Goal: Task Accomplishment & Management: Use online tool/utility

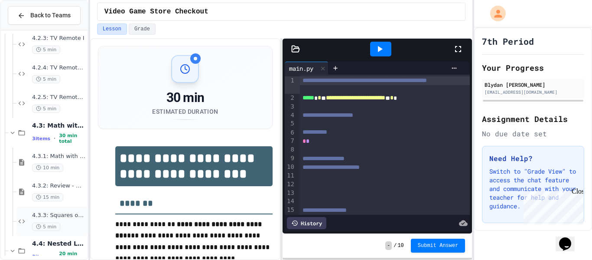
scroll to position [879, 0]
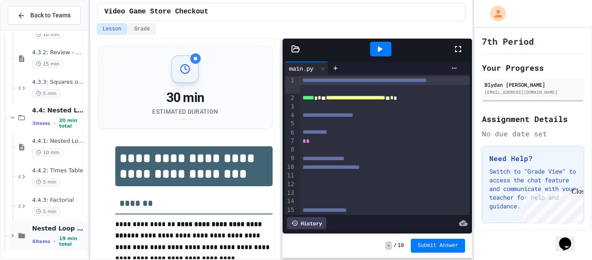
click at [68, 232] on span "Nested Loop Practice" at bounding box center [59, 228] width 54 height 8
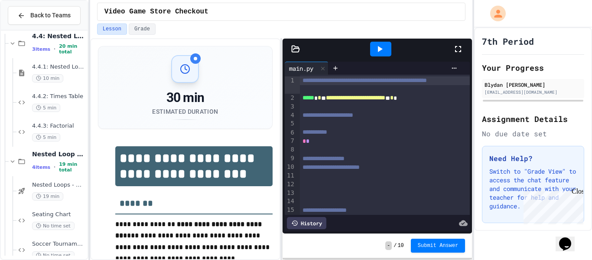
scroll to position [967, 0]
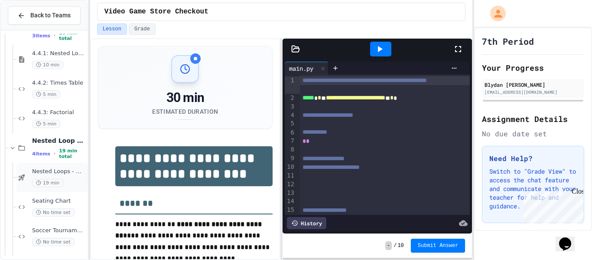
click at [59, 177] on div "Nested Loops - Quiz 19 min" at bounding box center [59, 177] width 54 height 19
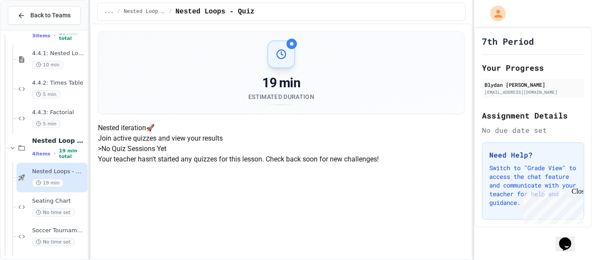
scroll to position [130, 0]
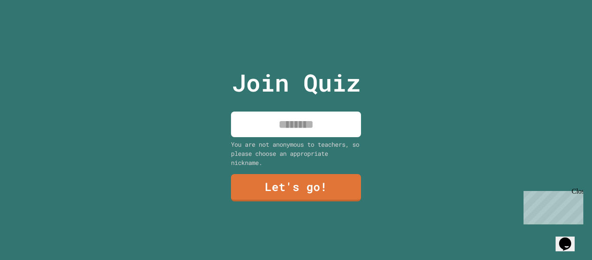
click at [332, 121] on input at bounding box center [296, 124] width 130 height 26
type input "******"
click at [341, 189] on link "Let's go!" at bounding box center [296, 187] width 130 height 27
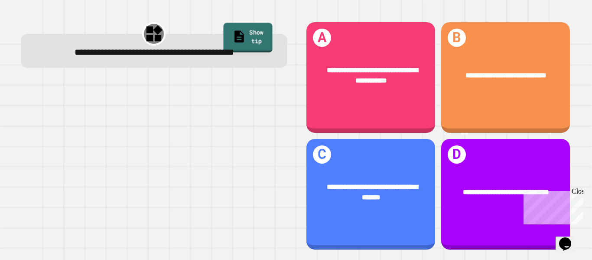
click at [251, 24] on link "Show tip" at bounding box center [247, 37] width 49 height 29
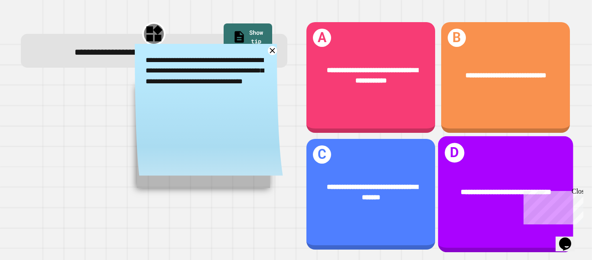
click at [467, 159] on div "**********" at bounding box center [505, 194] width 135 height 116
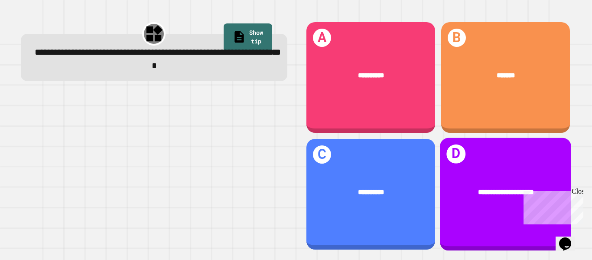
click at [502, 192] on span "**********" at bounding box center [506, 191] width 56 height 6
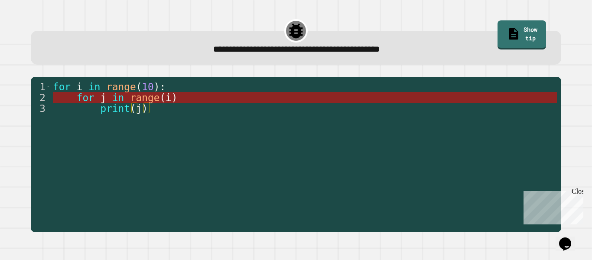
click at [159, 96] on span "range" at bounding box center [144, 97] width 29 height 11
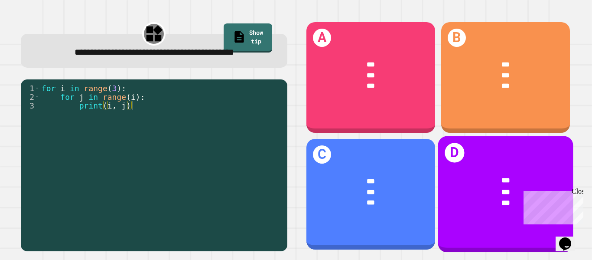
click at [482, 217] on div "*** *** ***" at bounding box center [505, 191] width 135 height 62
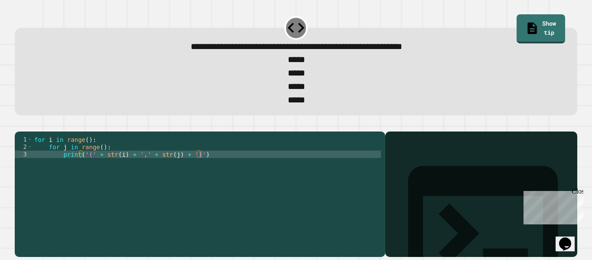
click at [84, 157] on div "for i in range ( ) : for j in range ( ) : print ( '(' + str ( i ) + ',' + str (…" at bounding box center [206, 191] width 348 height 110
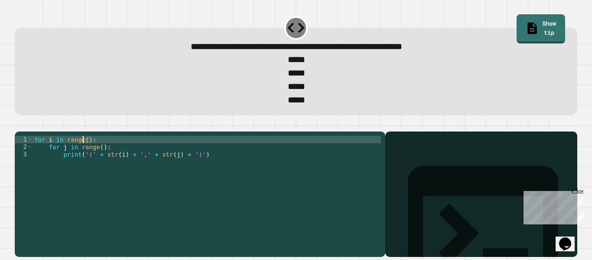
click at [87, 157] on div "for i in range ( ) : for j in range ( ) : print ( '(' + str ( i ) + ',' + str (…" at bounding box center [206, 191] width 348 height 110
click at [101, 165] on div "for i in range ( 1 ) : for j in range ( ) : print ( '(' + str ( i ) + ',' + str…" at bounding box center [206, 191] width 348 height 110
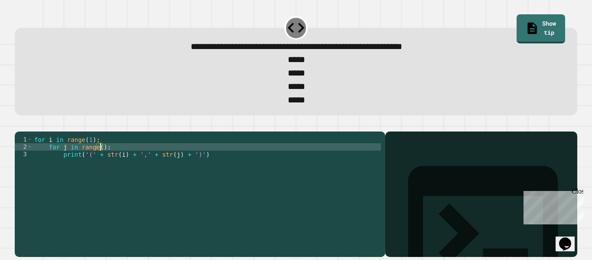
scroll to position [0, 9]
click at [19, 124] on icon "button" at bounding box center [19, 124] width 0 height 0
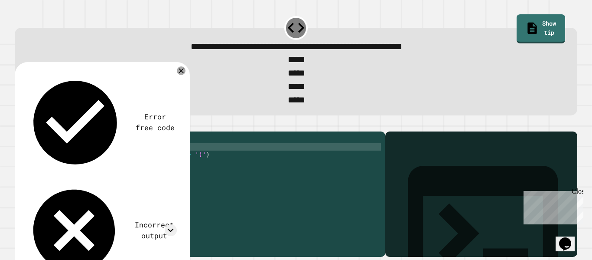
click at [88, 155] on div "for i in range ( 1 ) : for j in range ( 0 ) : print ( '(' + str ( i ) + ',' + s…" at bounding box center [206, 191] width 348 height 110
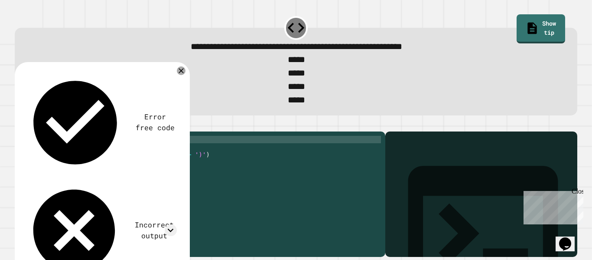
scroll to position [0, 7]
click at [91, 158] on div "for i in range ( 1 ) : for j in range ( 0 ) : print ( '(' + str ( i ) + ',' + s…" at bounding box center [206, 191] width 348 height 110
click at [174, 171] on div "for i in range ( 3 ) : for j in range ( 0 ) : print ( '(' + str ( i ) + ',' + s…" at bounding box center [206, 191] width 348 height 110
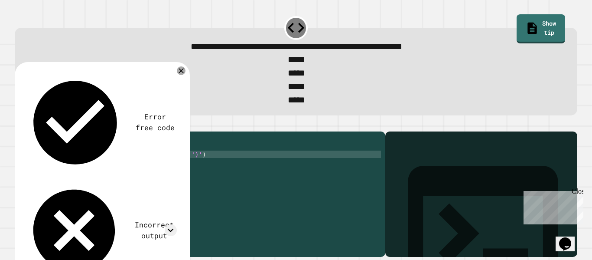
scroll to position [0, 18]
click at [19, 124] on icon "button" at bounding box center [19, 124] width 0 height 0
click at [169, 224] on icon at bounding box center [171, 230] width 12 height 12
click at [167, 224] on icon at bounding box center [171, 230] width 12 height 12
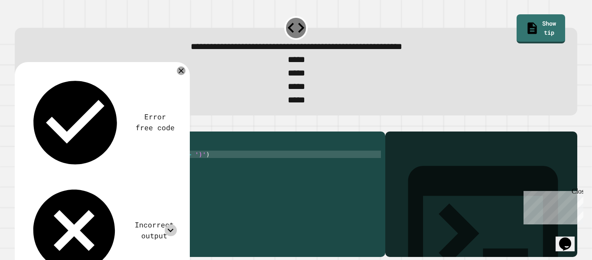
click at [167, 224] on icon at bounding box center [171, 230] width 12 height 12
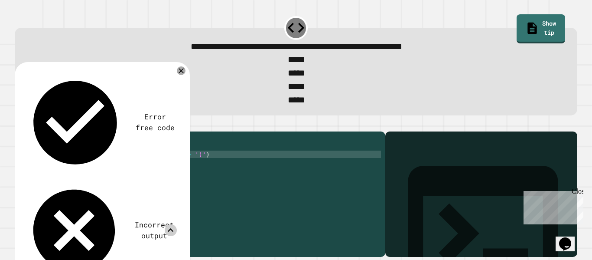
click at [167, 224] on icon at bounding box center [171, 230] width 12 height 12
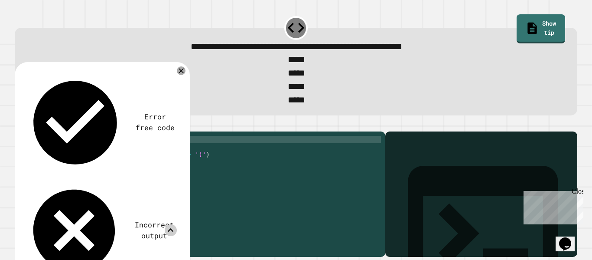
click at [90, 154] on div "for i in range ( 3 ) : for j in range ( 0 ) : print ( '(' + str ( i ) + ',' + s…" at bounding box center [206, 191] width 348 height 110
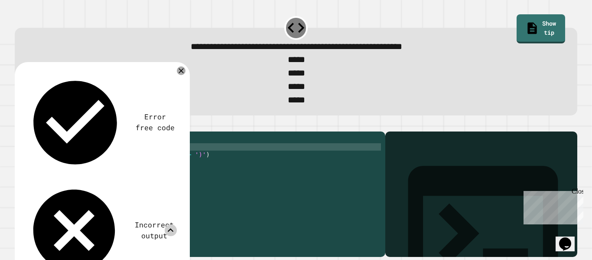
click at [103, 159] on div "for i in range ( 3 ) : for j in range ( 0 ) : print ( '(' + str ( i ) + ',' + s…" at bounding box center [206, 191] width 348 height 110
click at [89, 154] on div "for i in range ( 3 ) : for j in range ( 3 ) : print ( '(' + str ( i ) + ',' + s…" at bounding box center [206, 191] width 348 height 110
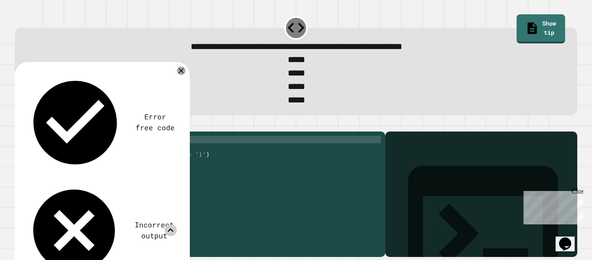
scroll to position [0, 7]
click at [19, 124] on button "button" at bounding box center [19, 124] width 0 height 0
click at [88, 155] on div "for i in range ( 0 ) : for j in range ( 3 ) : print ( '(' + str ( i ) + ',' + s…" at bounding box center [206, 191] width 348 height 110
click at [90, 157] on div "for i in range ( 0 ) : for j in range ( 3 ) : print ( '(' + str ( i ) + ',' + s…" at bounding box center [206, 191] width 348 height 110
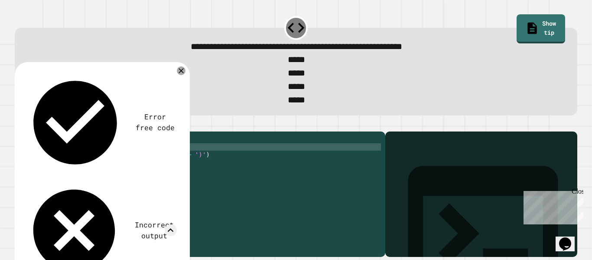
click at [104, 162] on div "for i in range ( 3 ) : for j in range ( 3 ) : print ( '(' + str ( i ) + ',' + s…" at bounding box center [206, 191] width 348 height 110
click at [19, 124] on button "button" at bounding box center [19, 124] width 0 height 0
click at [182, 74] on icon at bounding box center [181, 71] width 6 height 6
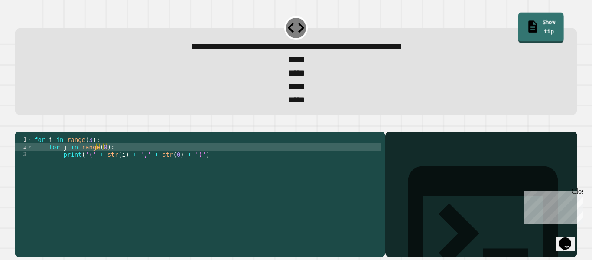
click at [518, 20] on link "Show tip" at bounding box center [540, 28] width 45 height 30
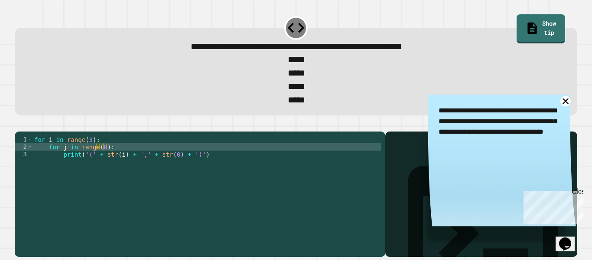
click at [569, 104] on link at bounding box center [565, 101] width 11 height 11
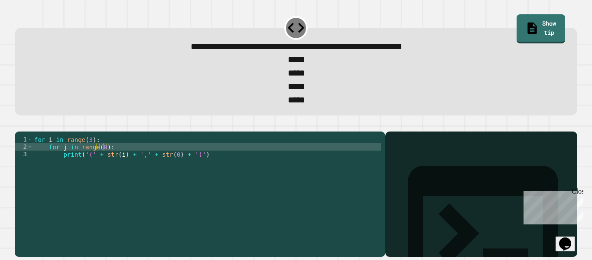
click at [172, 169] on div "for i in range ( 3 ) : for j in range ( 0 ) : print ( '(' + str ( i ) + ',' + s…" at bounding box center [206, 191] width 348 height 110
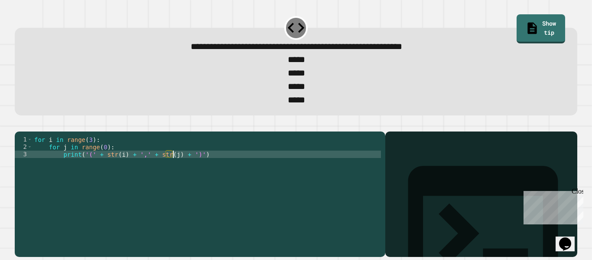
scroll to position [0, 18]
type textarea "**********"
click at [10, 146] on div "**********" at bounding box center [296, 130] width 592 height 260
click at [19, 124] on button "button" at bounding box center [19, 124] width 0 height 0
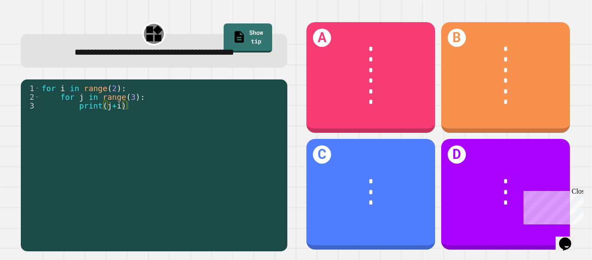
click at [581, 195] on div "Close" at bounding box center [577, 192] width 11 height 11
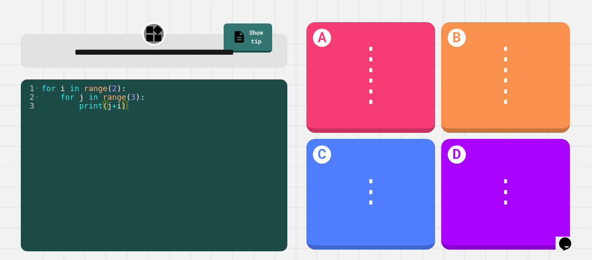
click at [581, 195] on div "**********" at bounding box center [296, 130] width 592 height 260
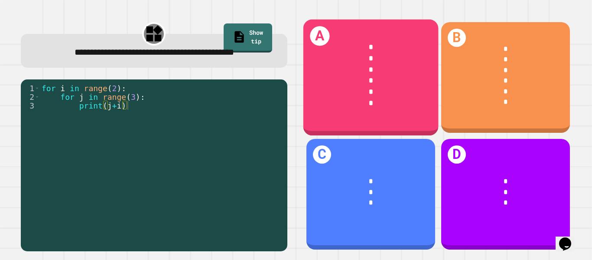
click at [386, 94] on div "*" at bounding box center [371, 91] width 106 height 11
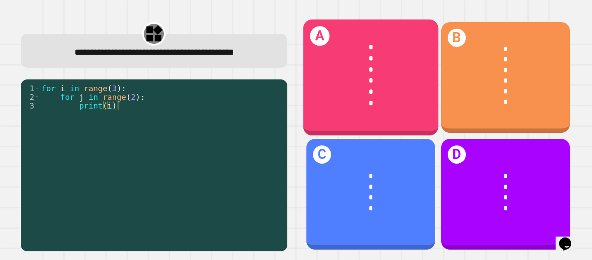
click at [412, 125] on div "A * * * * * *" at bounding box center [370, 77] width 135 height 116
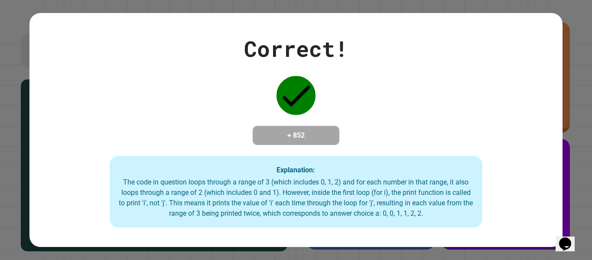
click at [412, 125] on div "Correct! + 852 Explanation: The code in question loops through a range of 3 (wh…" at bounding box center [295, 129] width 533 height 195
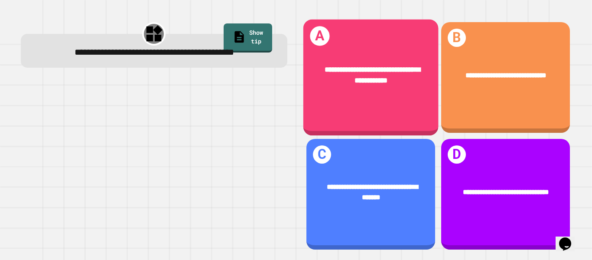
click at [363, 69] on span "**********" at bounding box center [373, 75] width 96 height 18
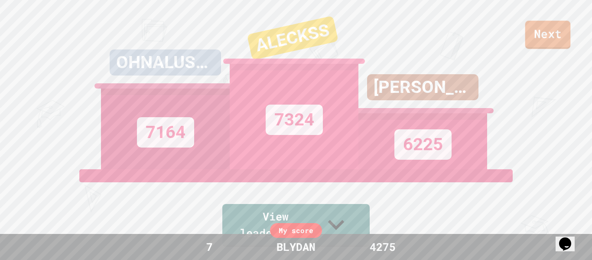
click at [550, 27] on link "Next" at bounding box center [547, 35] width 45 height 28
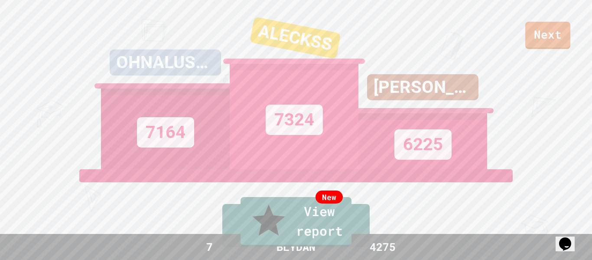
click at [254, 236] on icon at bounding box center [268, 220] width 39 height 39
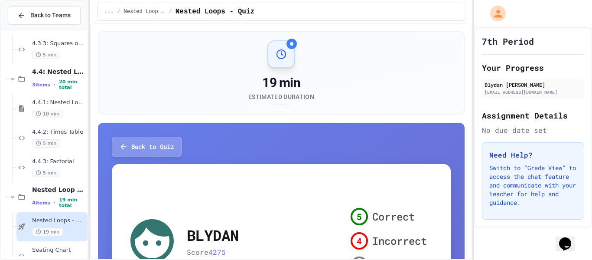
scroll to position [997, 0]
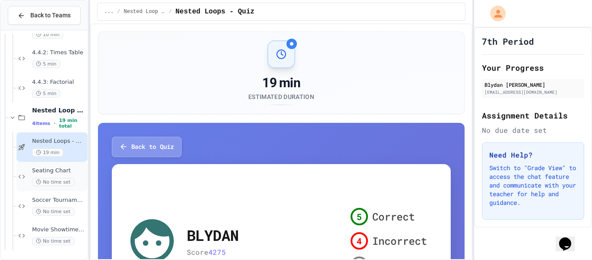
click at [75, 172] on span "Seating Chart" at bounding box center [59, 170] width 54 height 7
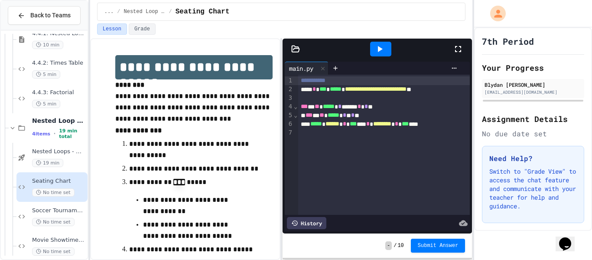
scroll to position [8, 0]
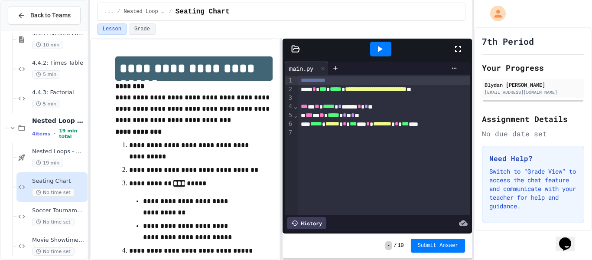
click at [389, 45] on div at bounding box center [380, 49] width 21 height 15
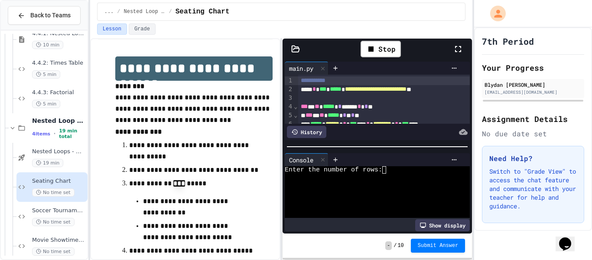
click at [398, 175] on div at bounding box center [372, 176] width 175 height 7
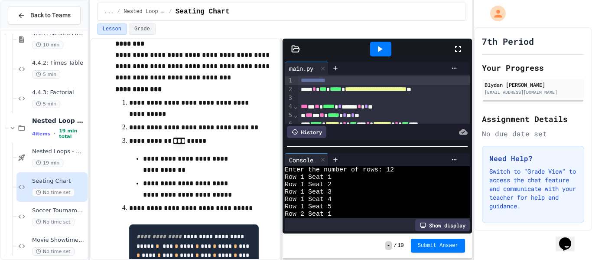
scroll to position [49, 0]
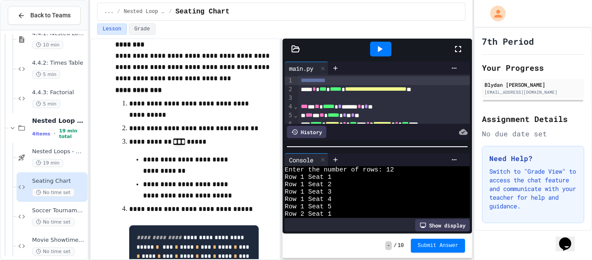
click at [381, 51] on icon at bounding box center [379, 49] width 10 height 10
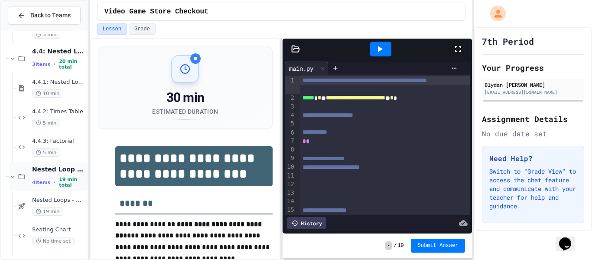
scroll to position [997, 0]
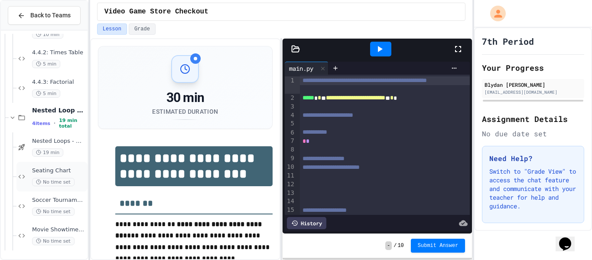
click at [72, 180] on div "No time set" at bounding box center [59, 182] width 54 height 8
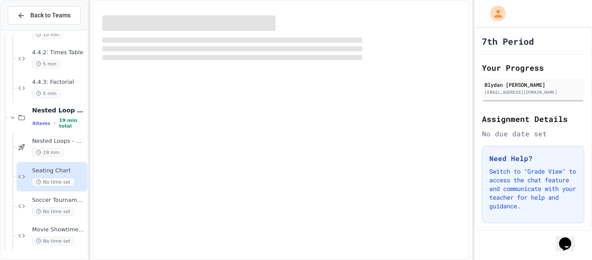
scroll to position [987, 0]
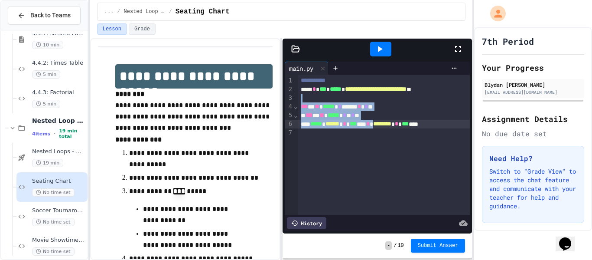
drag, startPoint x: 301, startPoint y: 98, endPoint x: 398, endPoint y: 125, distance: 100.7
click at [398, 125] on div "**********" at bounding box center [384, 145] width 172 height 140
copy div "*** * ** ***** * * ****** * * ** *** * ** ***** * * * * ** ***** * ****** * ***…"
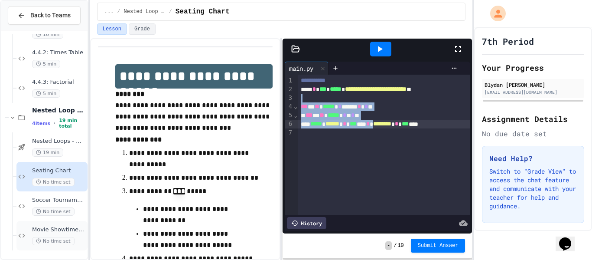
click at [44, 234] on div "Movie Showtimes Table No time set" at bounding box center [59, 235] width 54 height 19
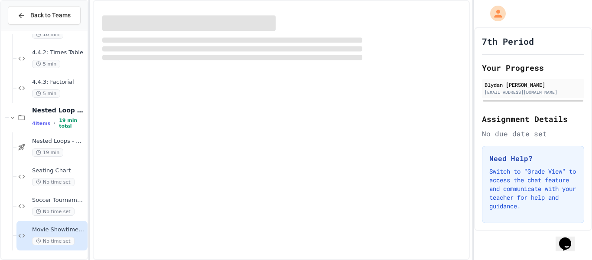
scroll to position [987, 0]
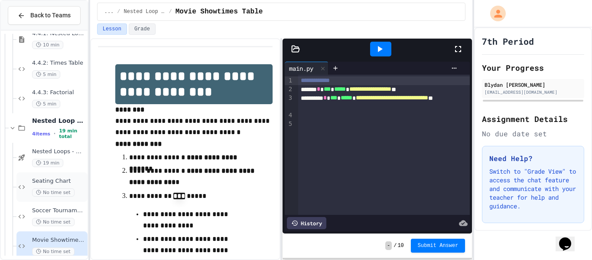
click at [75, 191] on div "No time set" at bounding box center [59, 192] width 54 height 8
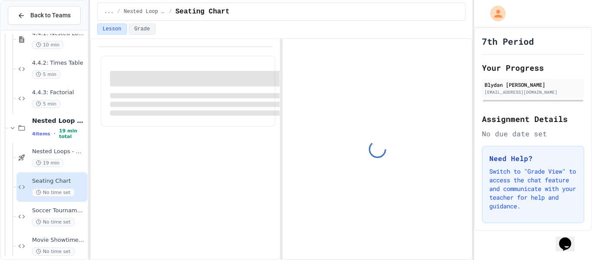
click at [75, 191] on div "No time set" at bounding box center [59, 192] width 54 height 8
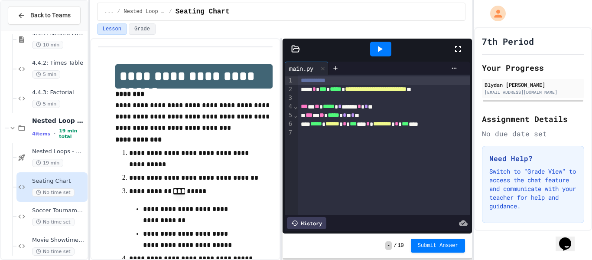
click at [372, 49] on div at bounding box center [380, 49] width 21 height 15
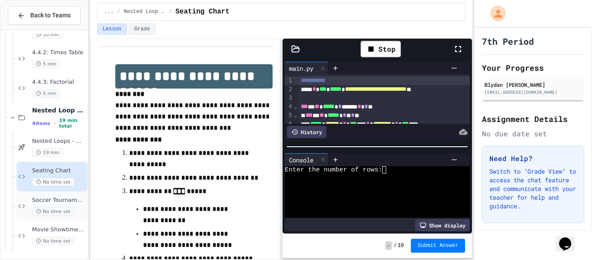
click at [55, 229] on span "Movie Showtimes Table" at bounding box center [59, 229] width 54 height 7
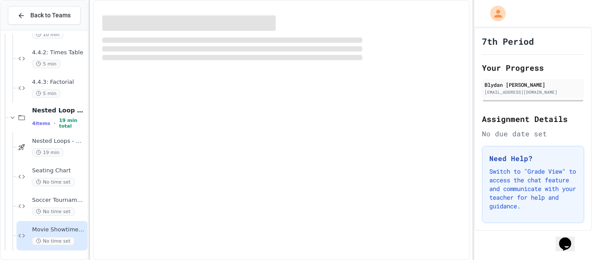
scroll to position [987, 0]
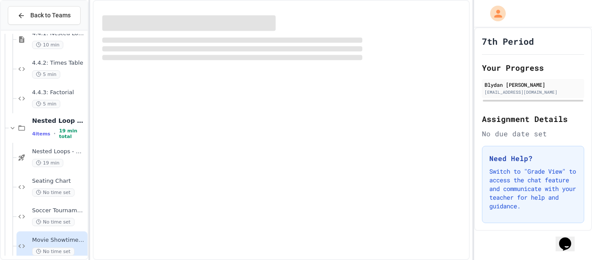
click at [55, 229] on div "Soccer Tournament Schedule No time set" at bounding box center [51, 215] width 71 height 29
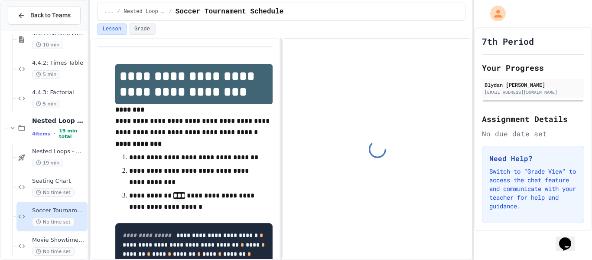
click at [57, 242] on span "Movie Showtimes Table" at bounding box center [59, 239] width 54 height 7
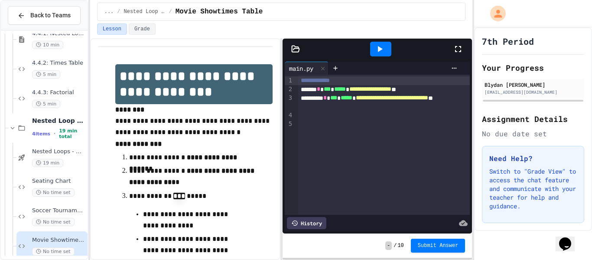
click at [363, 126] on div at bounding box center [384, 124] width 172 height 9
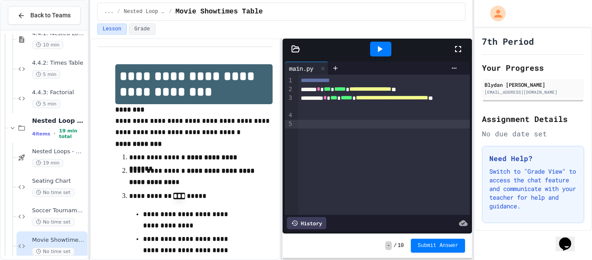
click at [349, 241] on div "- / 10 Submit Answer" at bounding box center [377, 245] width 189 height 24
click at [52, 189] on span "No time set" at bounding box center [53, 192] width 42 height 8
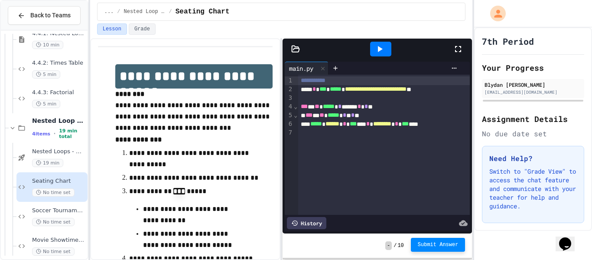
click at [422, 245] on span "Submit Answer" at bounding box center [438, 244] width 41 height 7
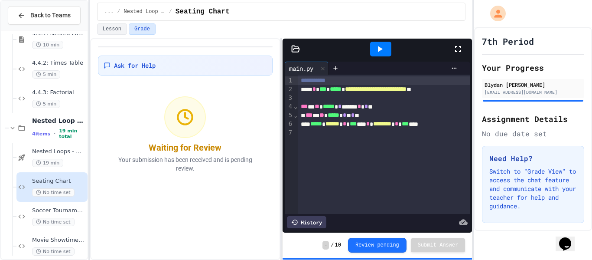
click at [220, 14] on span "Seating Chart" at bounding box center [202, 11] width 54 height 10
